Goal: Use online tool/utility: Utilize a website feature to perform a specific function

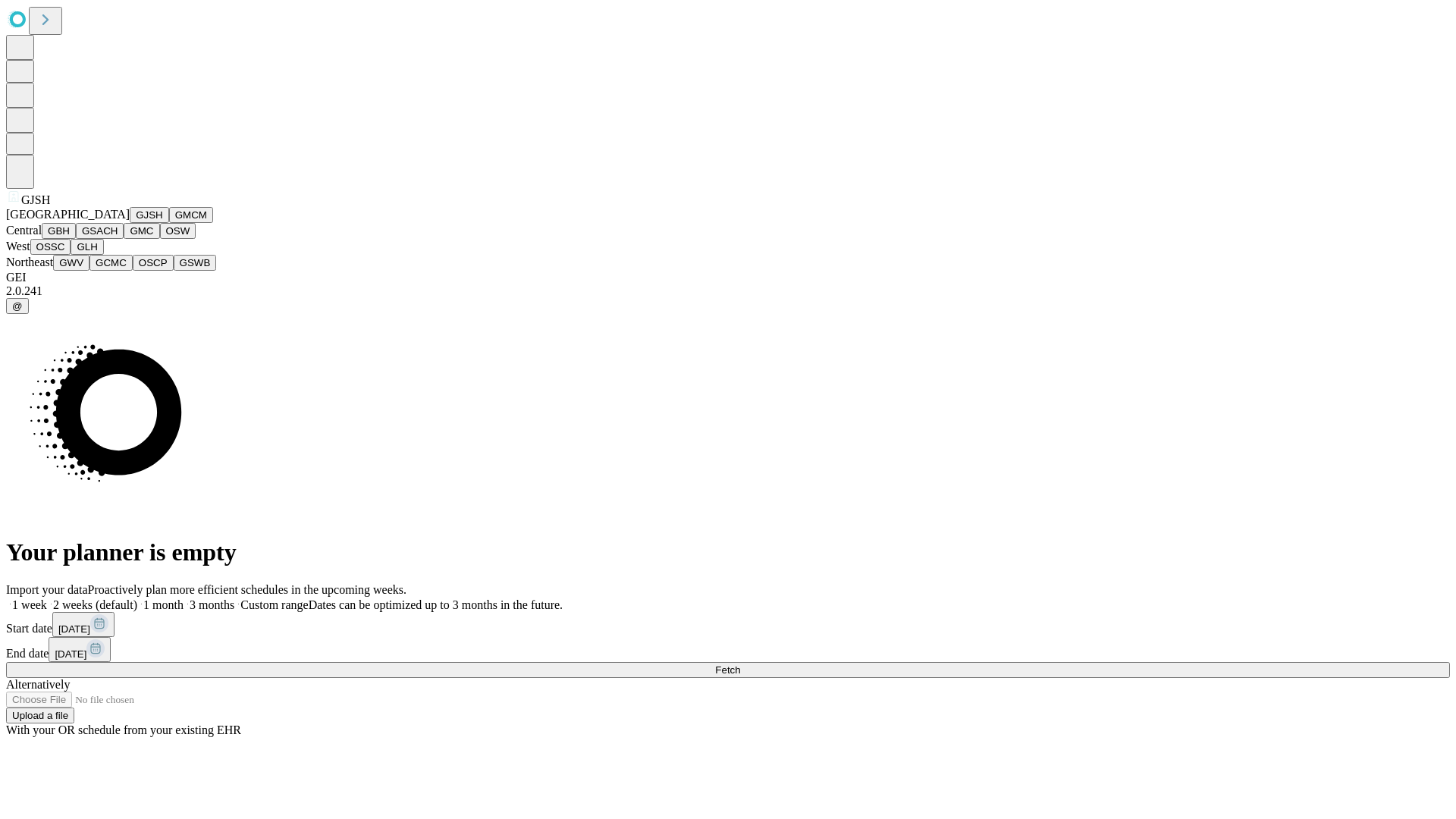
click at [129, 223] on button "GJSH" at bounding box center [149, 215] width 40 height 16
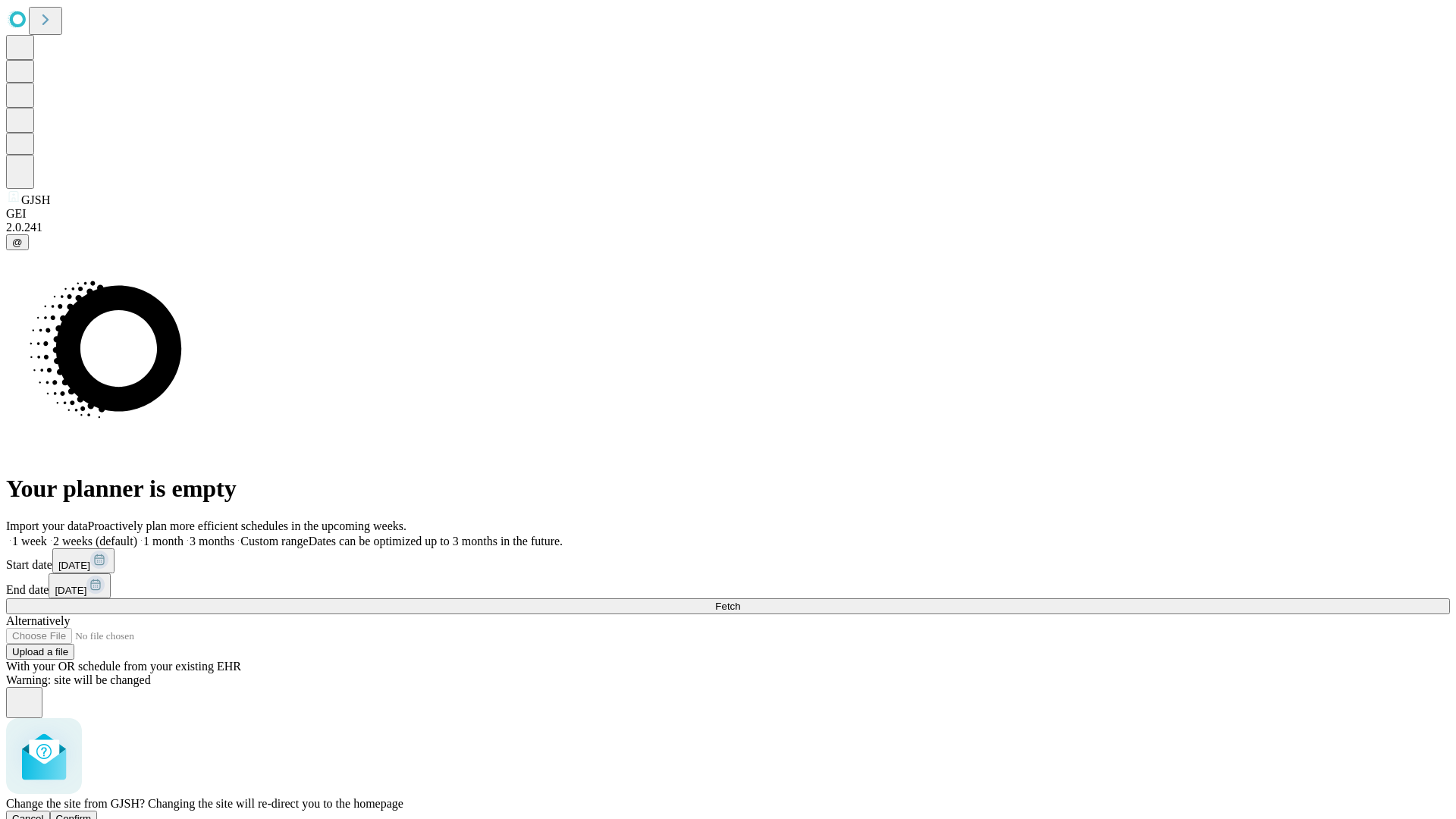
click at [91, 813] on span "Confirm" at bounding box center [73, 818] width 35 height 11
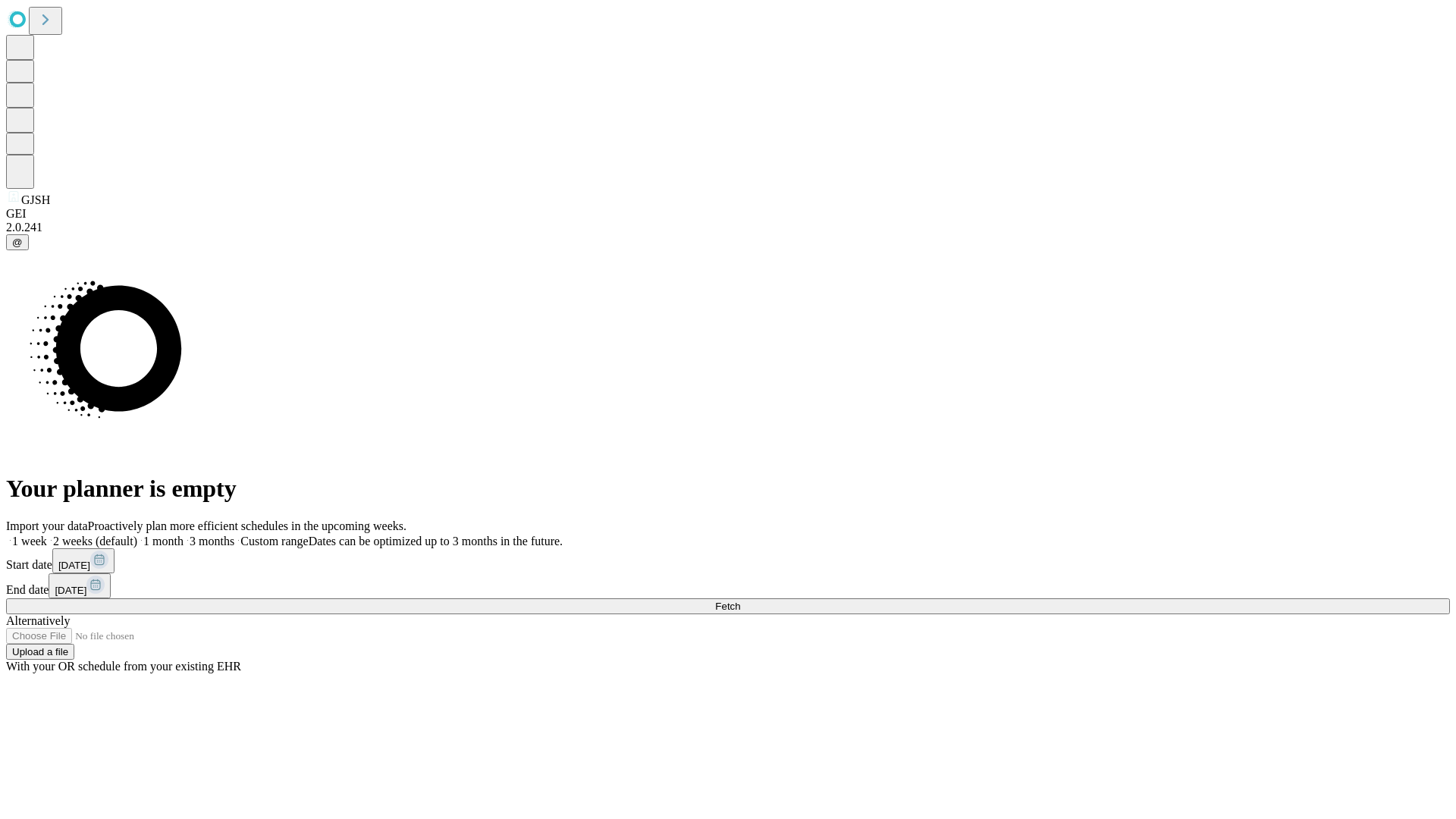
click at [184, 535] on label "1 month" at bounding box center [160, 541] width 47 height 13
click at [740, 601] on span "Fetch" at bounding box center [727, 606] width 25 height 11
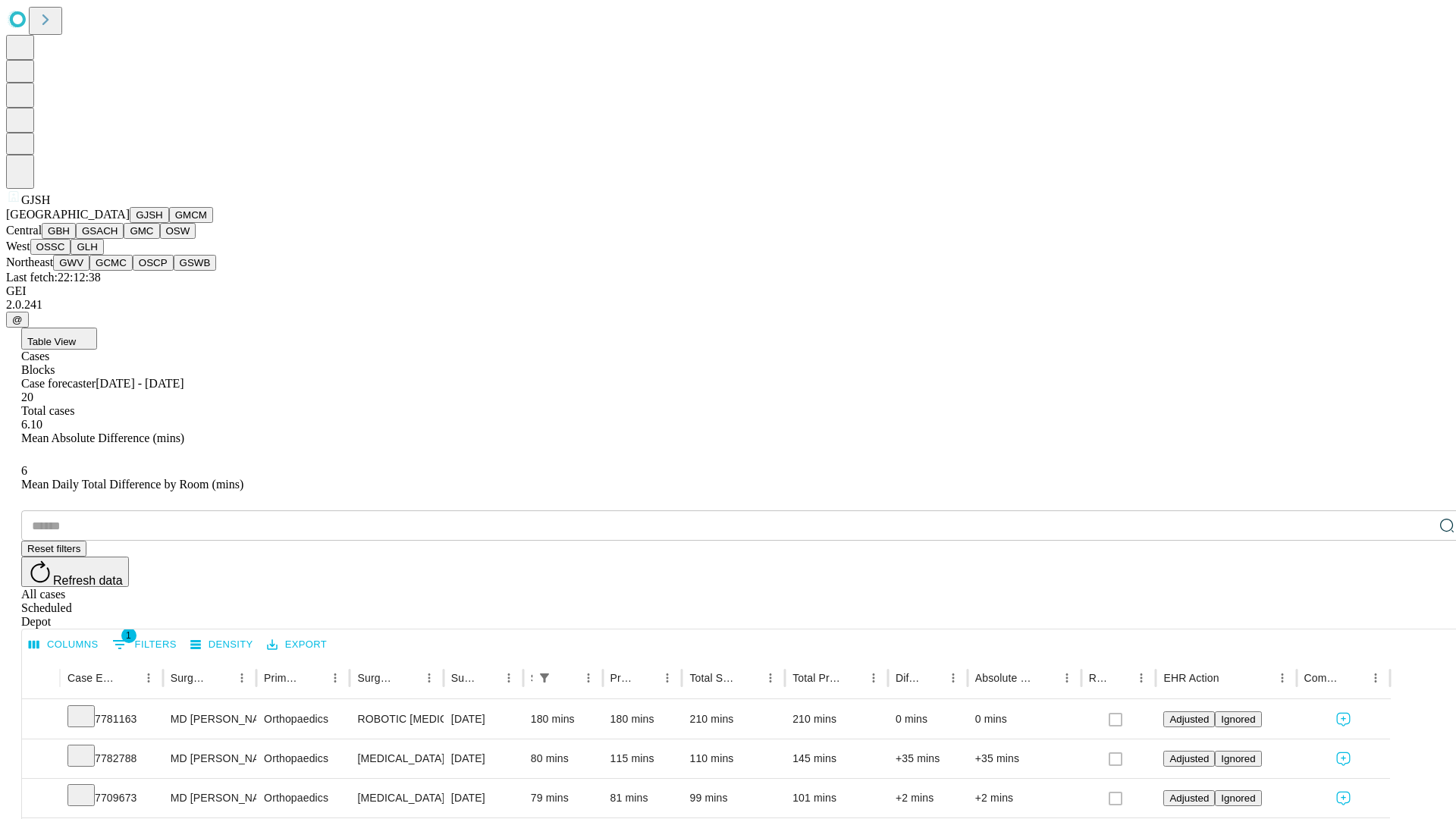
click at [169, 223] on button "GMCM" at bounding box center [191, 215] width 44 height 16
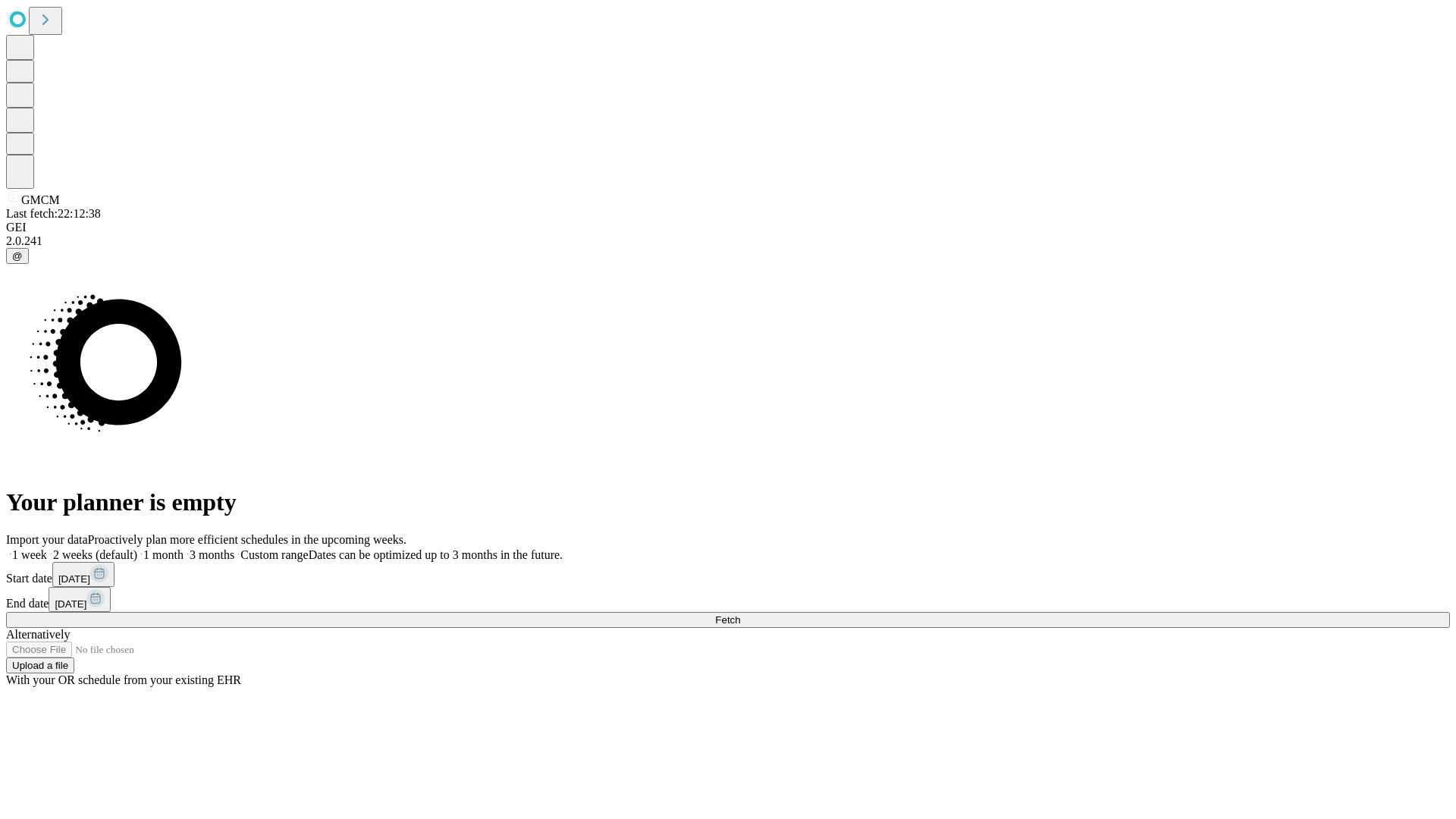
click at [184, 548] on label "1 month" at bounding box center [160, 554] width 47 height 13
click at [740, 614] on span "Fetch" at bounding box center [727, 619] width 25 height 11
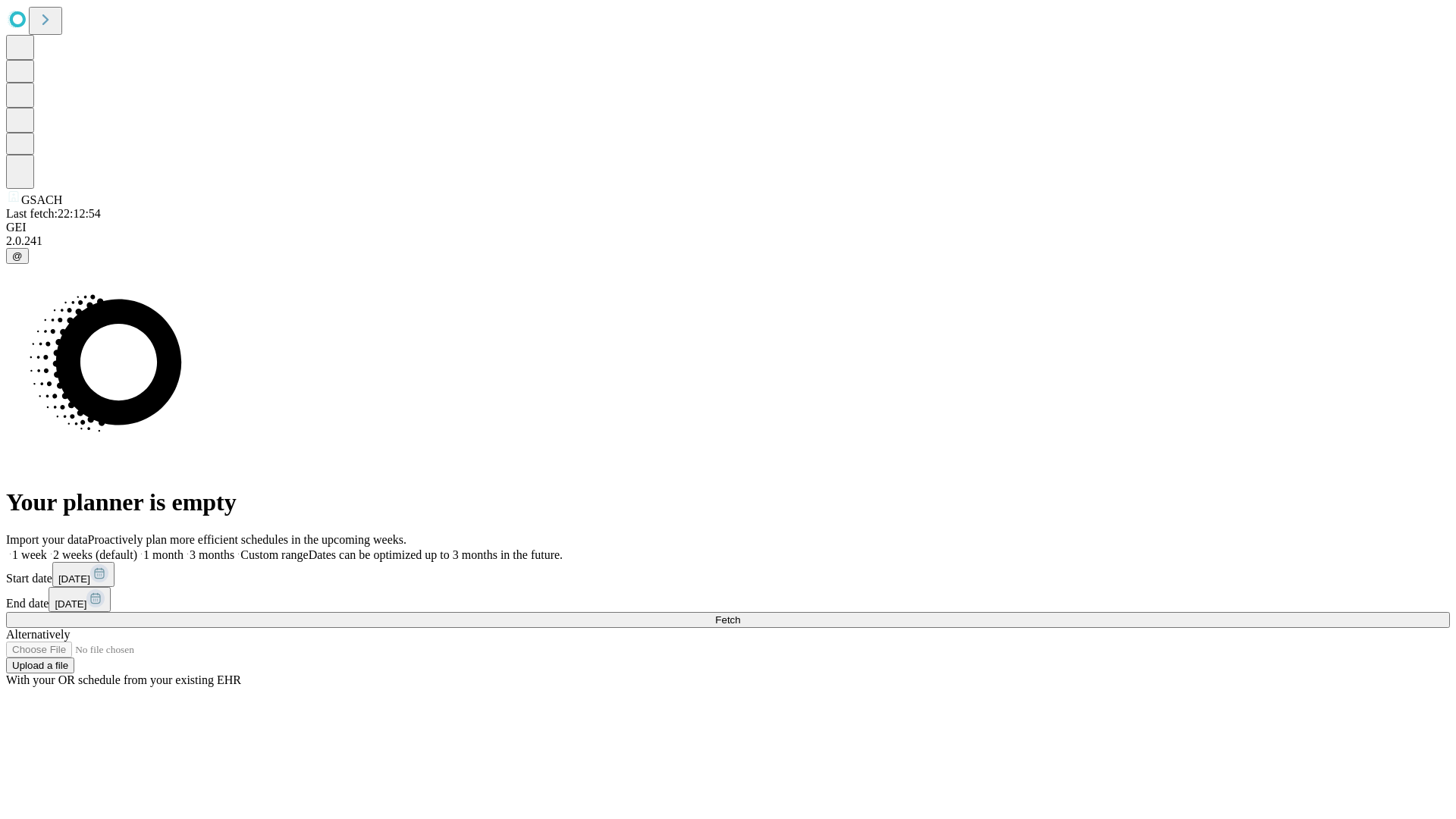
click at [184, 548] on label "1 month" at bounding box center [160, 554] width 47 height 13
click at [740, 614] on span "Fetch" at bounding box center [727, 619] width 25 height 11
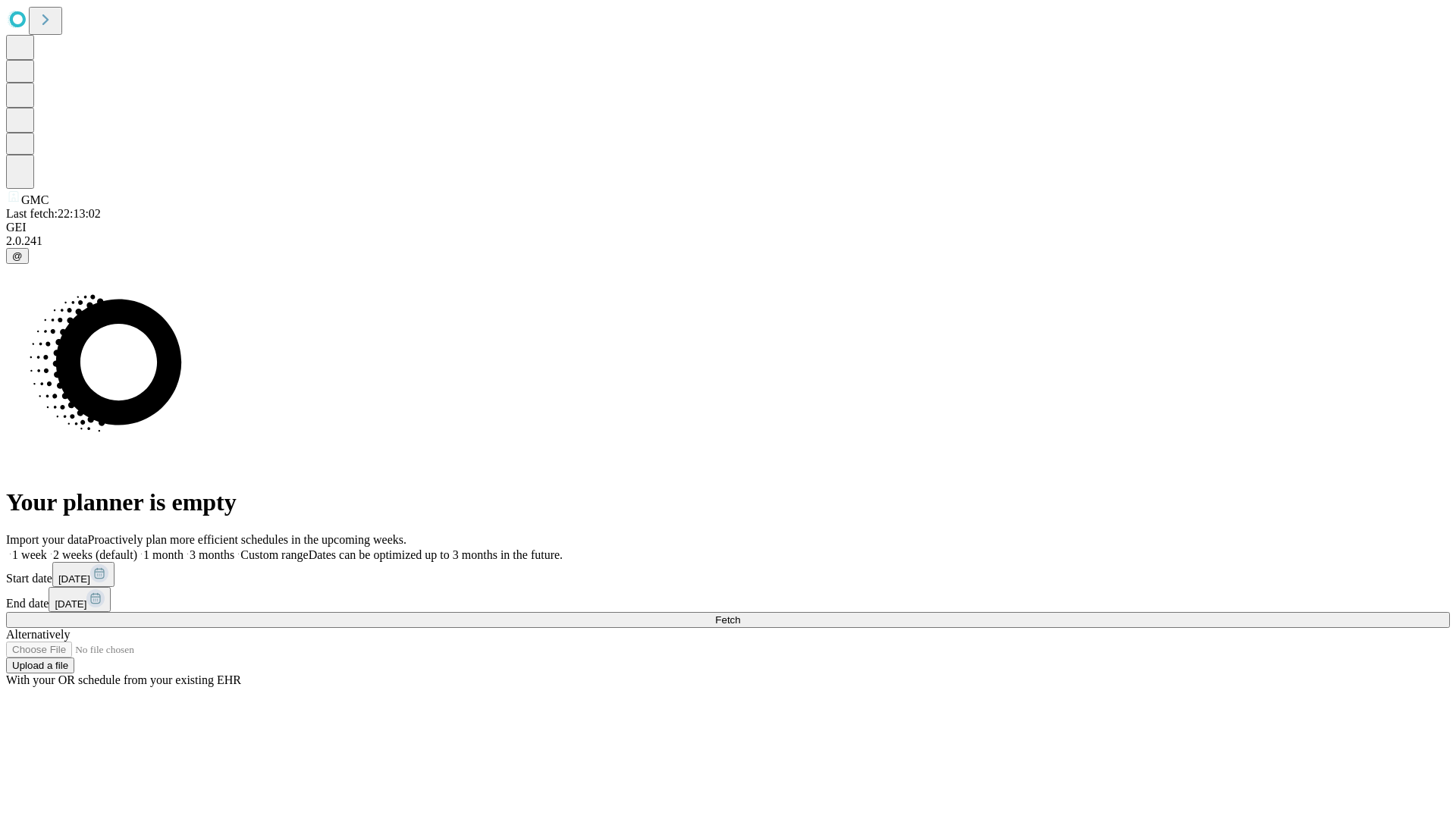
click at [184, 548] on label "1 month" at bounding box center [160, 554] width 47 height 13
click at [740, 614] on span "Fetch" at bounding box center [727, 619] width 25 height 11
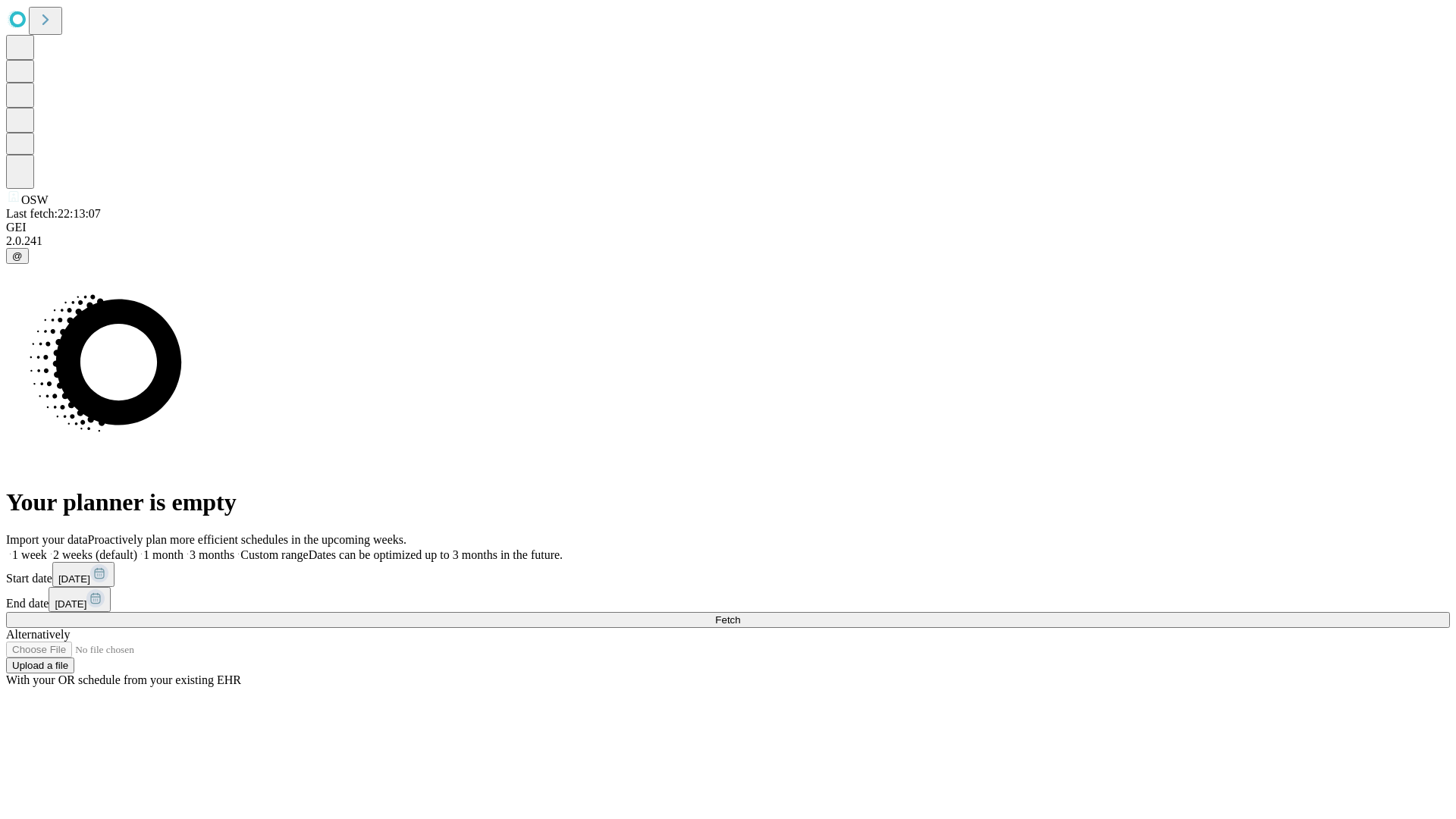
click at [184, 548] on label "1 month" at bounding box center [160, 554] width 47 height 13
click at [740, 614] on span "Fetch" at bounding box center [727, 619] width 25 height 11
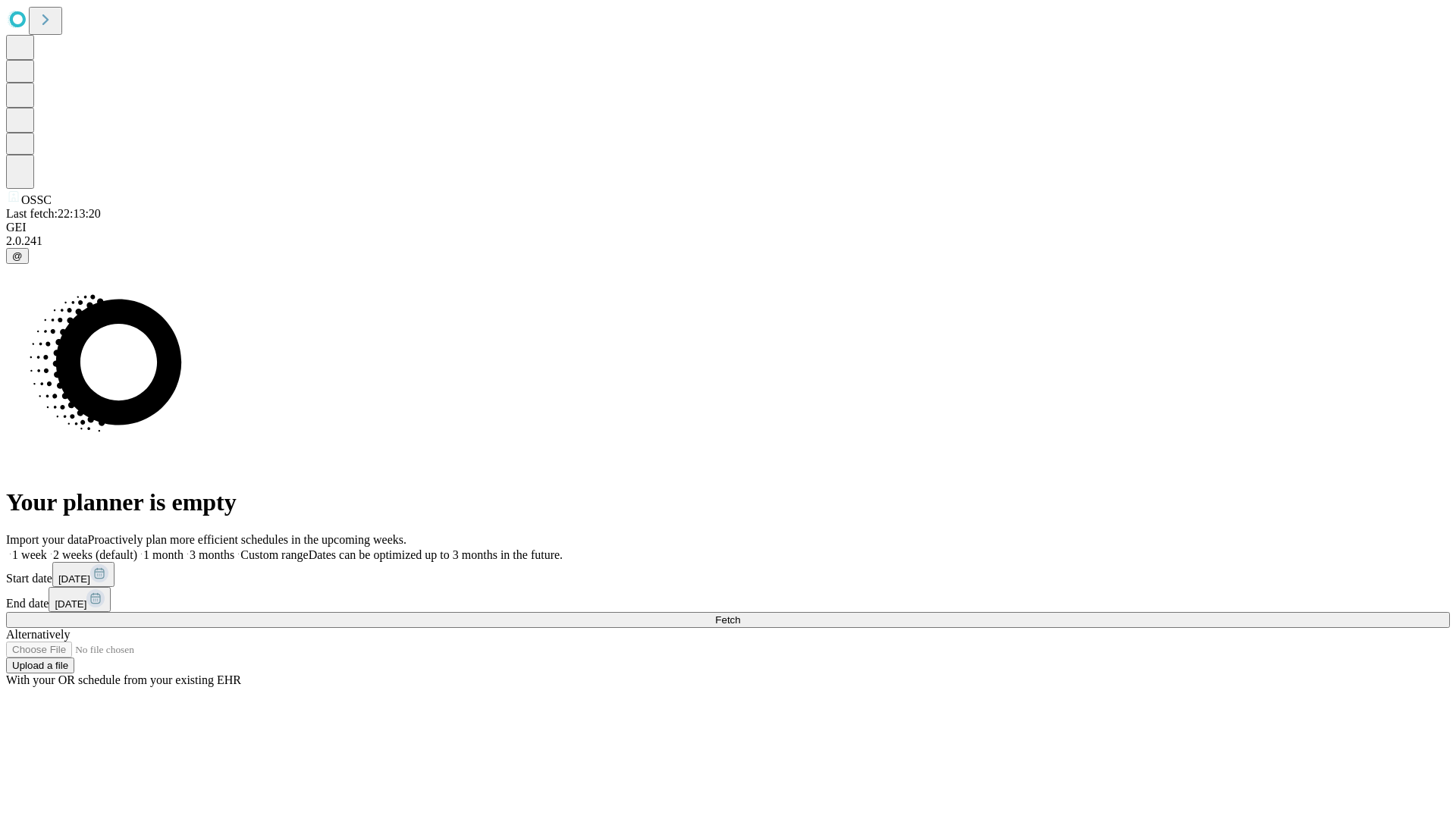
click at [184, 548] on label "1 month" at bounding box center [160, 554] width 47 height 13
click at [740, 614] on span "Fetch" at bounding box center [727, 619] width 25 height 11
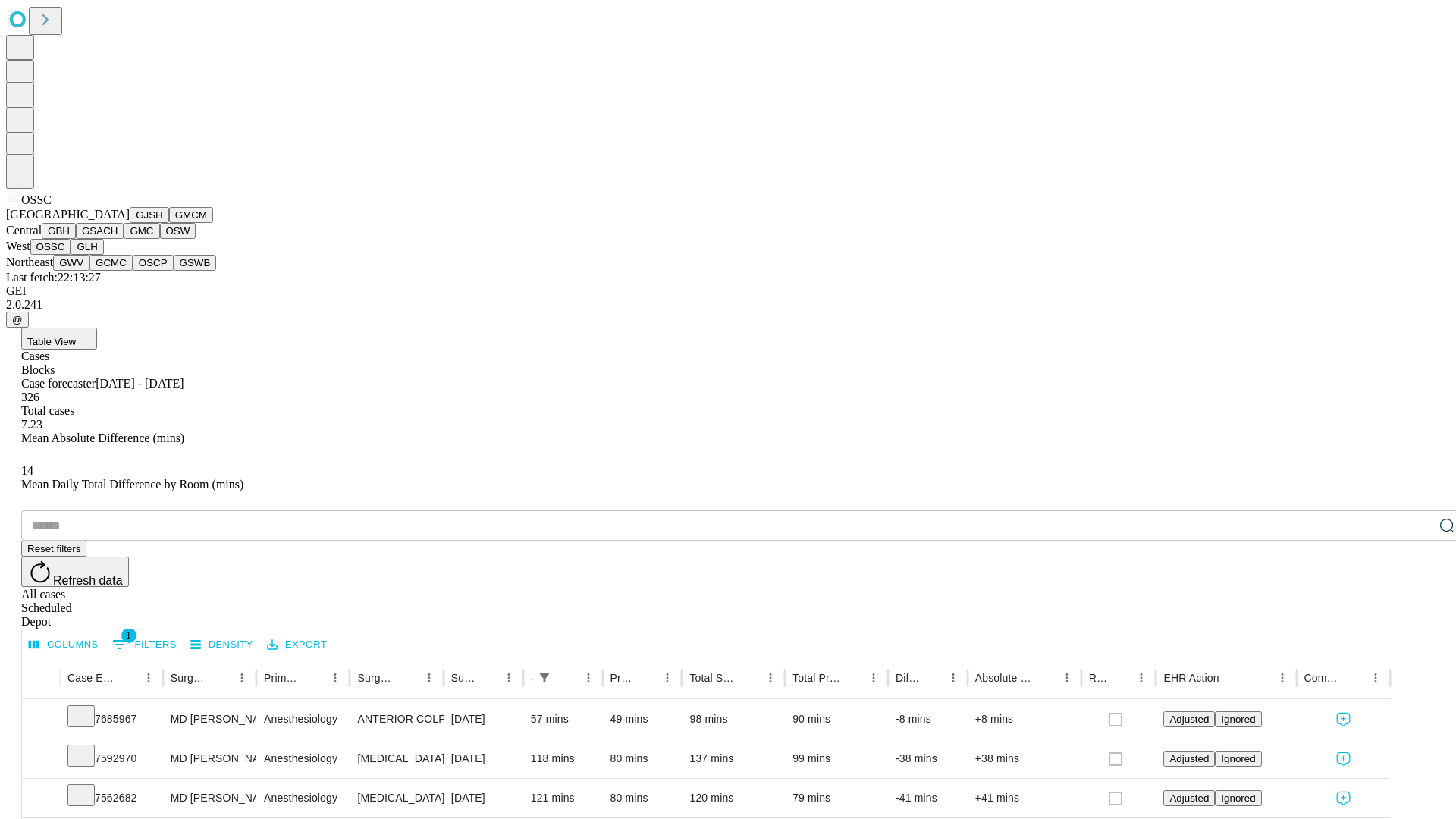
click at [103, 254] on button "GLH" at bounding box center [87, 247] width 33 height 16
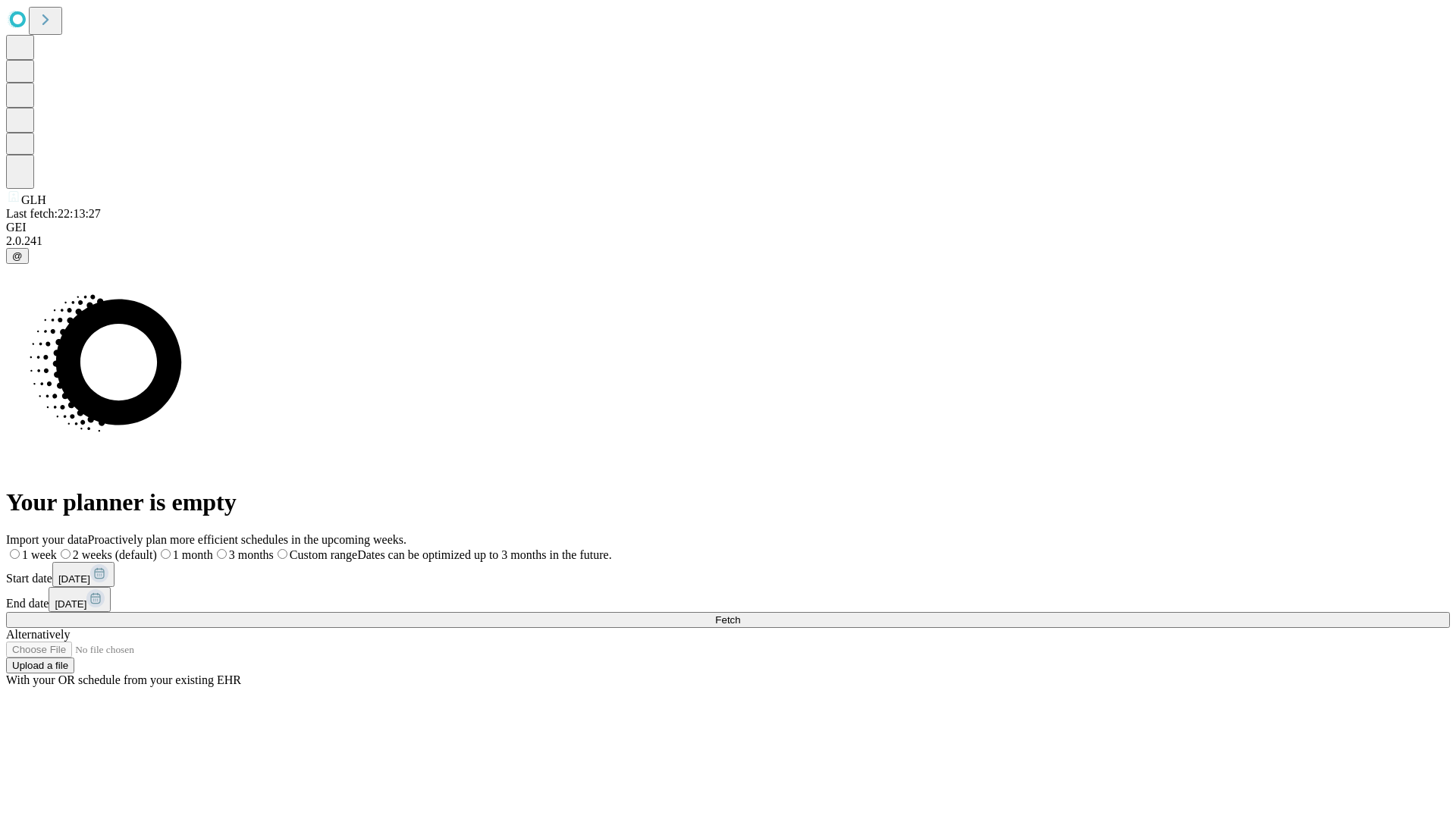
click at [213, 548] on label "1 month" at bounding box center [184, 554] width 56 height 13
click at [740, 614] on span "Fetch" at bounding box center [727, 619] width 25 height 11
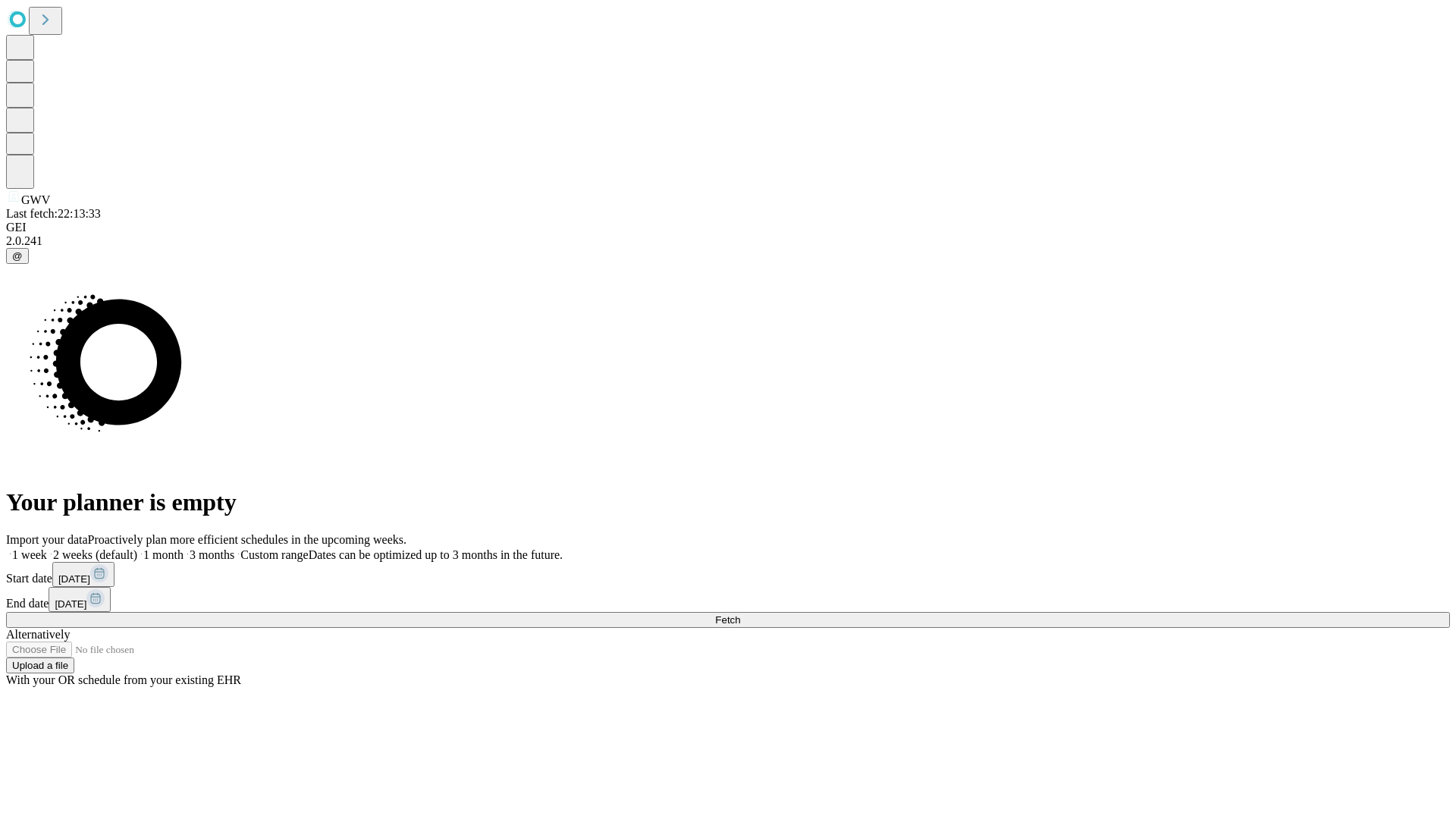
click at [184, 548] on label "1 month" at bounding box center [160, 554] width 47 height 13
click at [740, 614] on span "Fetch" at bounding box center [727, 619] width 25 height 11
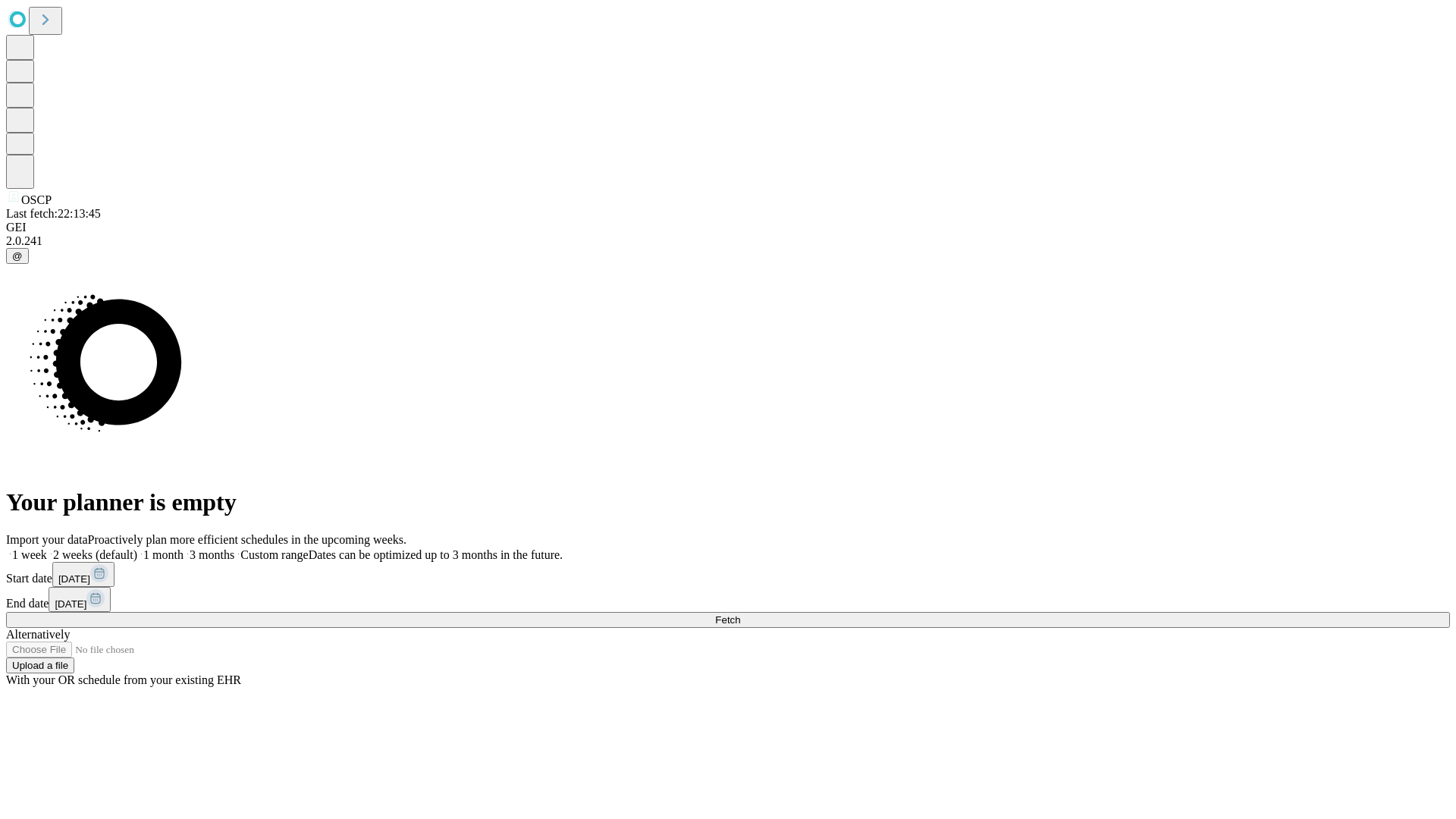
click at [184, 548] on label "1 month" at bounding box center [160, 554] width 47 height 13
click at [740, 614] on span "Fetch" at bounding box center [727, 619] width 25 height 11
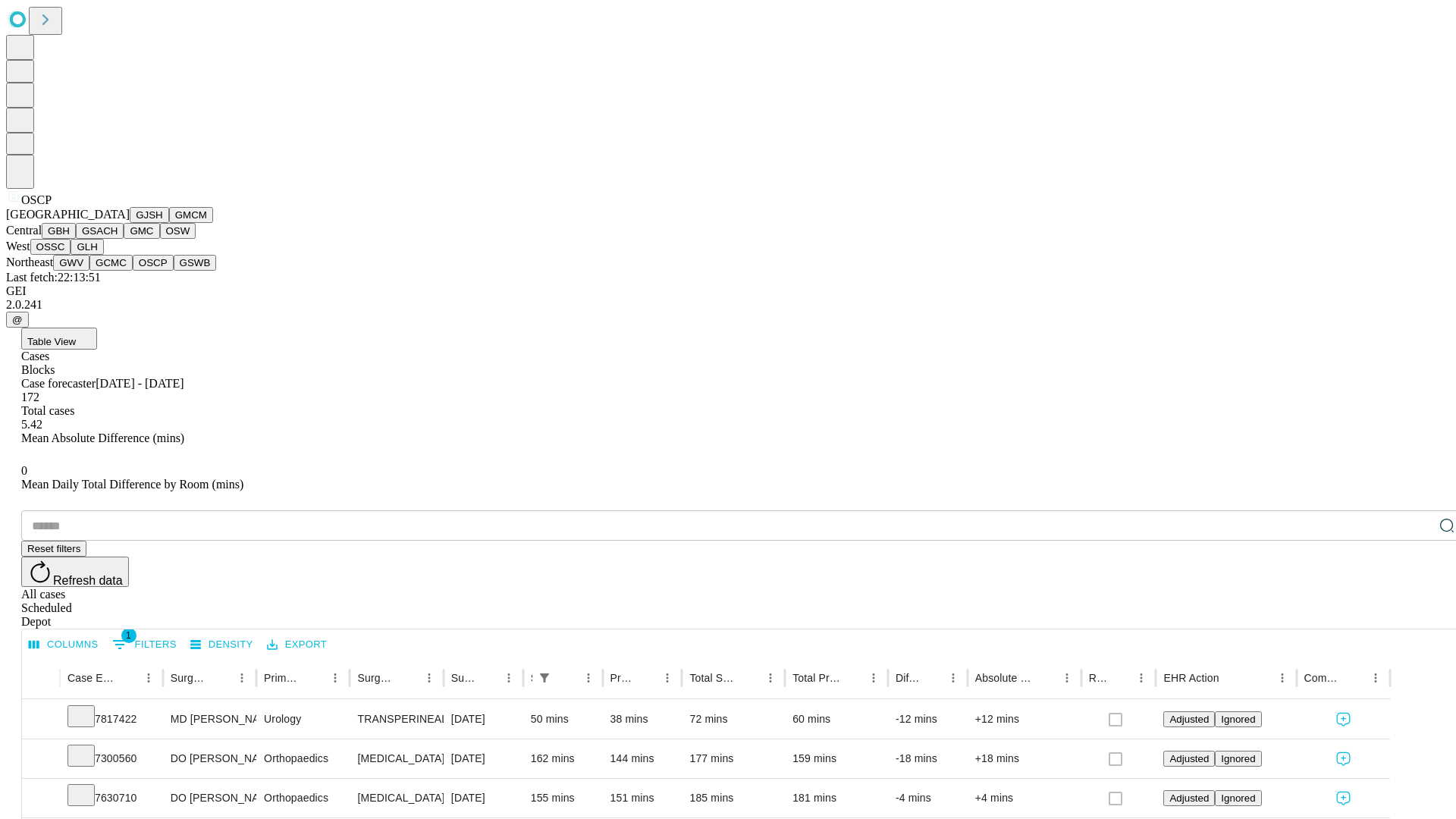
click at [173, 271] on button "GSWB" at bounding box center [195, 262] width 43 height 16
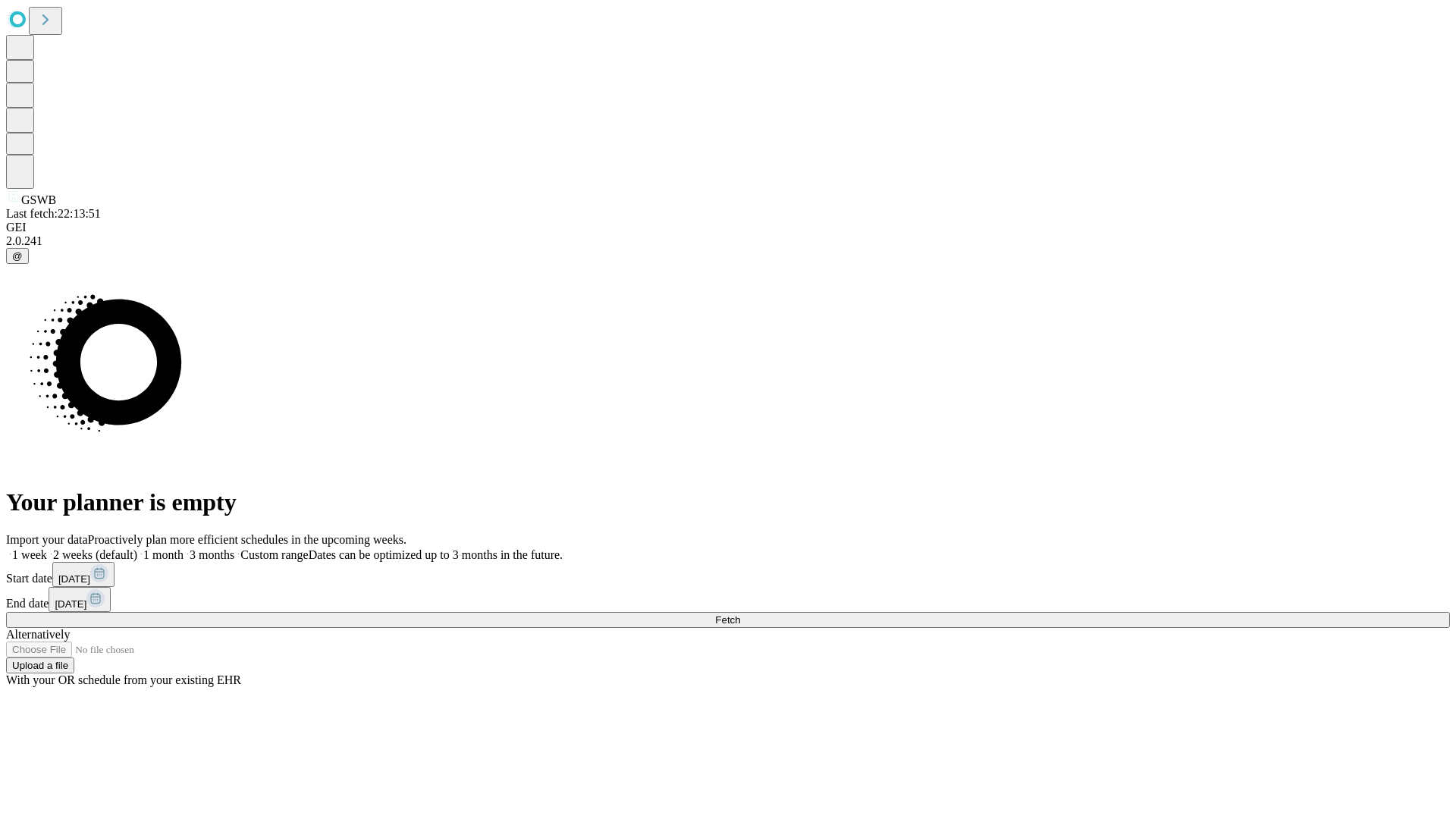
click at [184, 548] on label "1 month" at bounding box center [160, 554] width 47 height 13
click at [740, 614] on span "Fetch" at bounding box center [727, 619] width 25 height 11
